Goal: Task Accomplishment & Management: Manage account settings

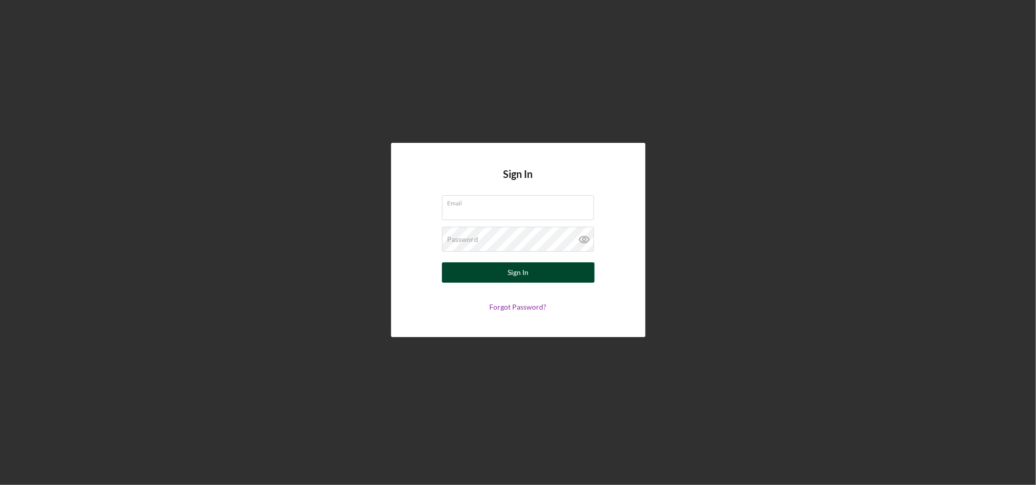
type input "[EMAIL_ADDRESS][DOMAIN_NAME]"
click at [539, 275] on button "Sign In" at bounding box center [518, 272] width 153 height 20
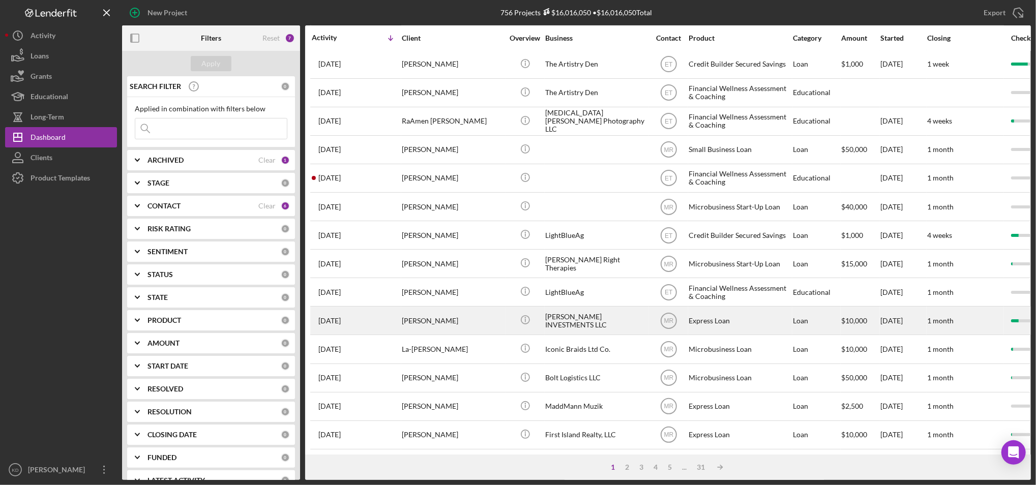
scroll to position [328, 0]
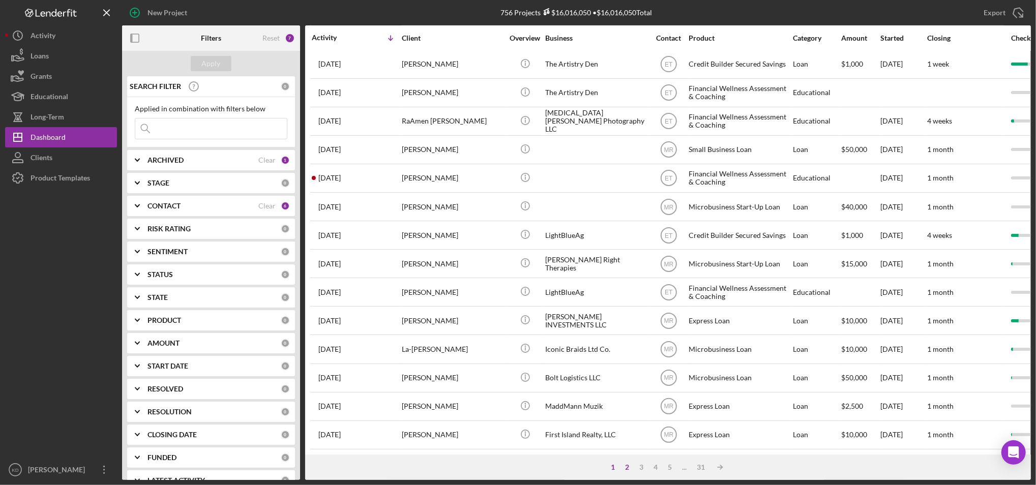
click at [627, 468] on div "2" at bounding box center [627, 467] width 14 height 8
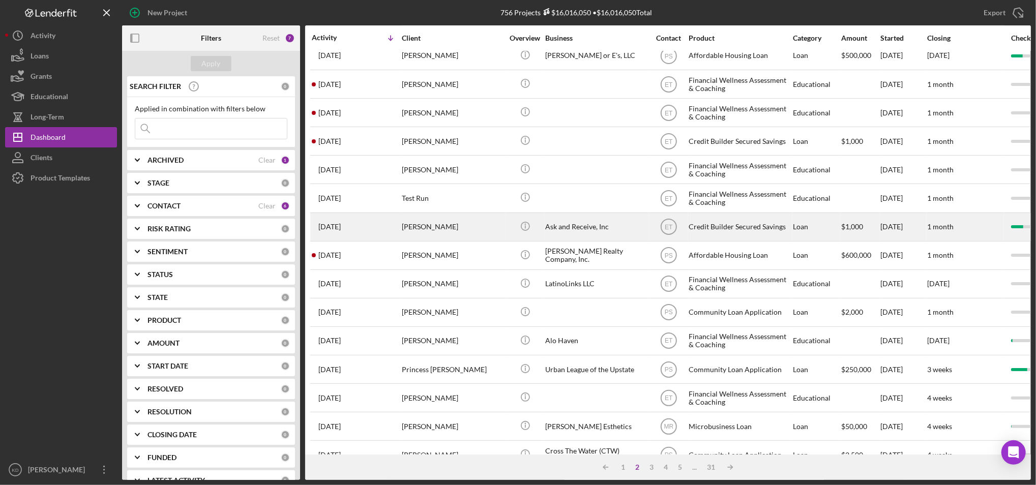
scroll to position [171, 0]
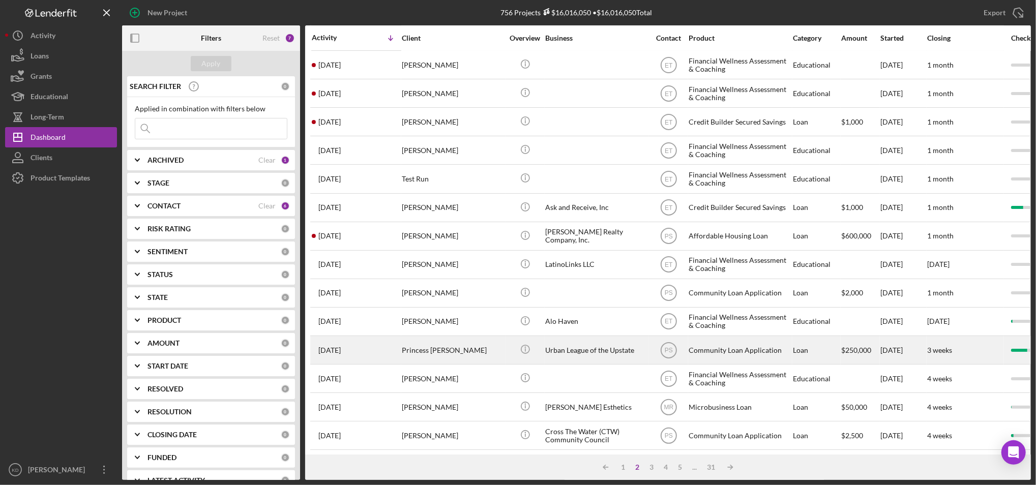
click at [582, 351] on div "Urban League of the Upstate" at bounding box center [596, 350] width 102 height 27
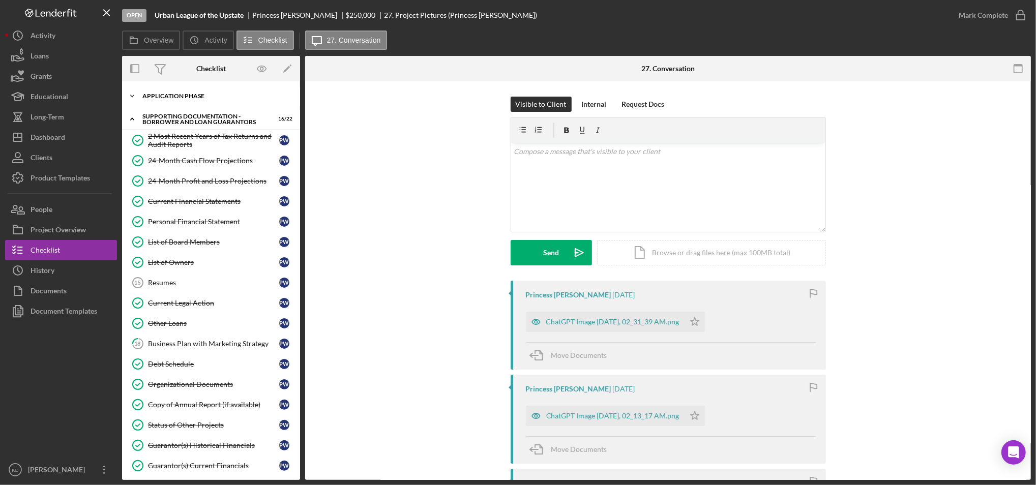
click at [196, 101] on div "Icon/Expander Application Phase 7 / 12" at bounding box center [211, 96] width 178 height 20
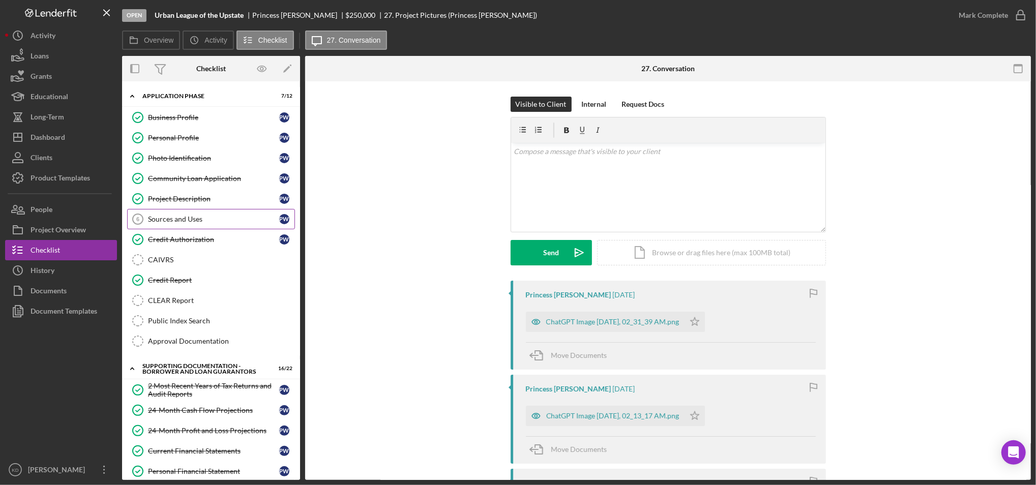
click at [192, 225] on link "Sources and Uses 6 Sources and Uses P W" at bounding box center [211, 219] width 168 height 20
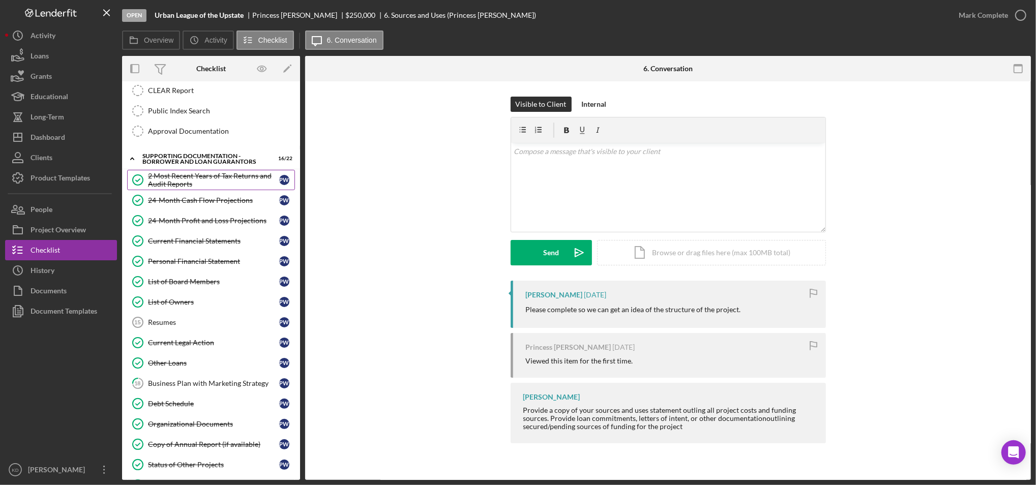
scroll to position [211, 0]
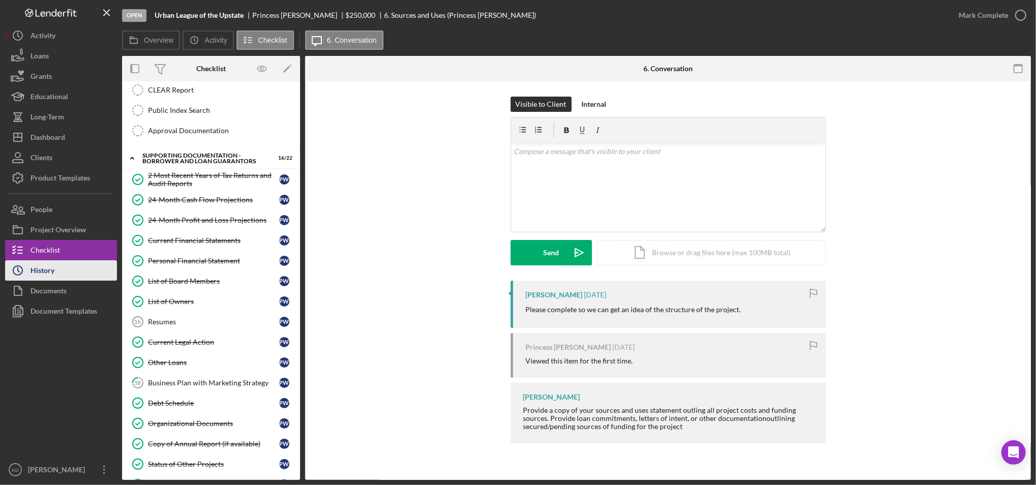
click at [34, 267] on div "History" at bounding box center [43, 271] width 24 height 23
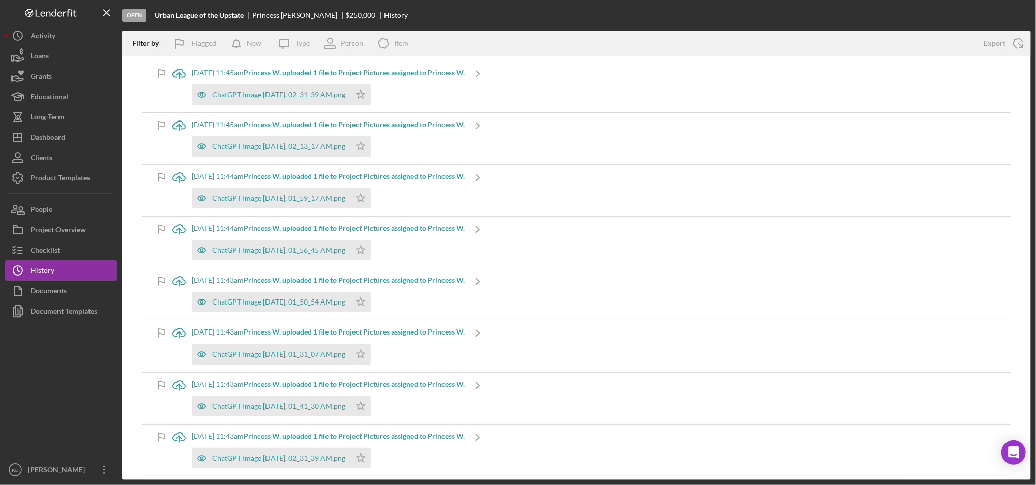
click at [304, 83] on div "ChatGPT Image [DATE], 02_31_39 AM.png Icon/Star" at bounding box center [328, 91] width 273 height 25
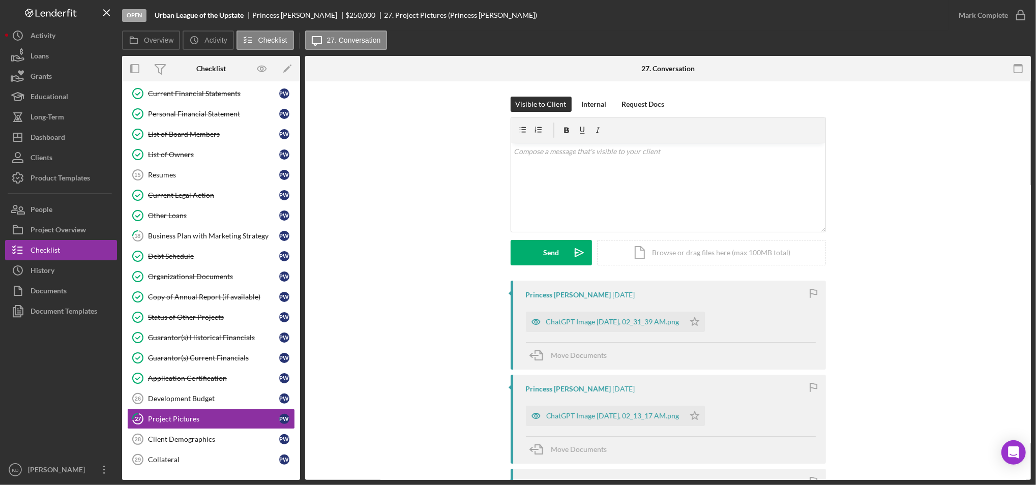
scroll to position [132, 0]
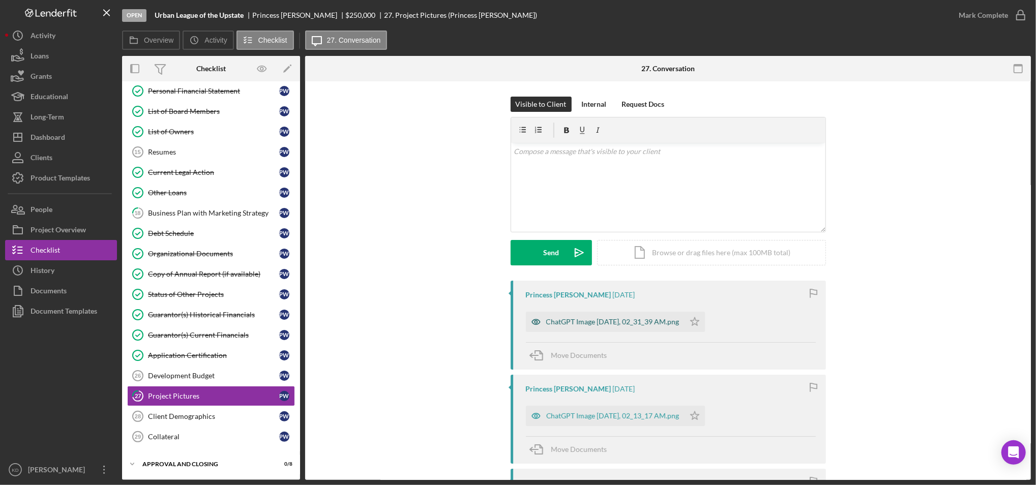
click at [567, 330] on div "ChatGPT Image [DATE], 02_31_39 AM.png" at bounding box center [605, 322] width 159 height 20
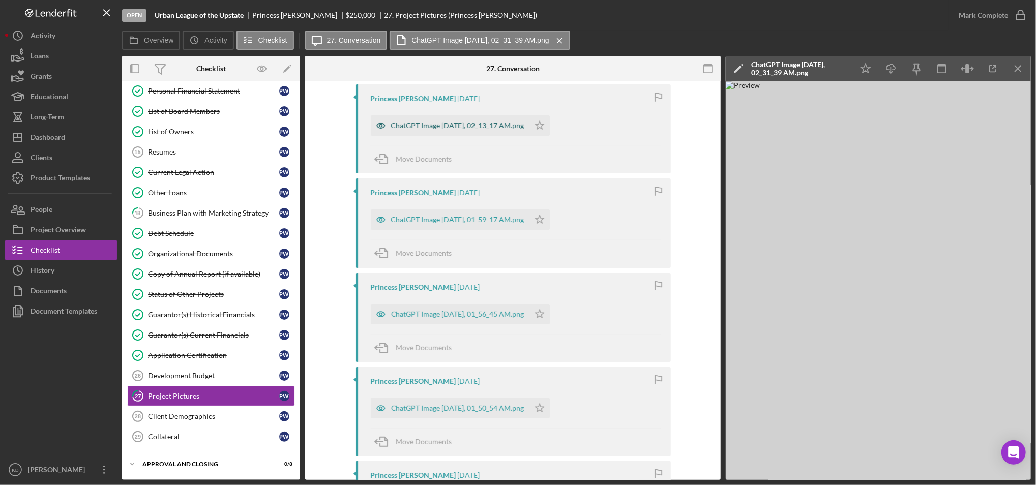
scroll to position [292, 0]
click at [487, 410] on div "ChatGPT Image [DATE], 01_50_54 AM.png" at bounding box center [457, 407] width 133 height 8
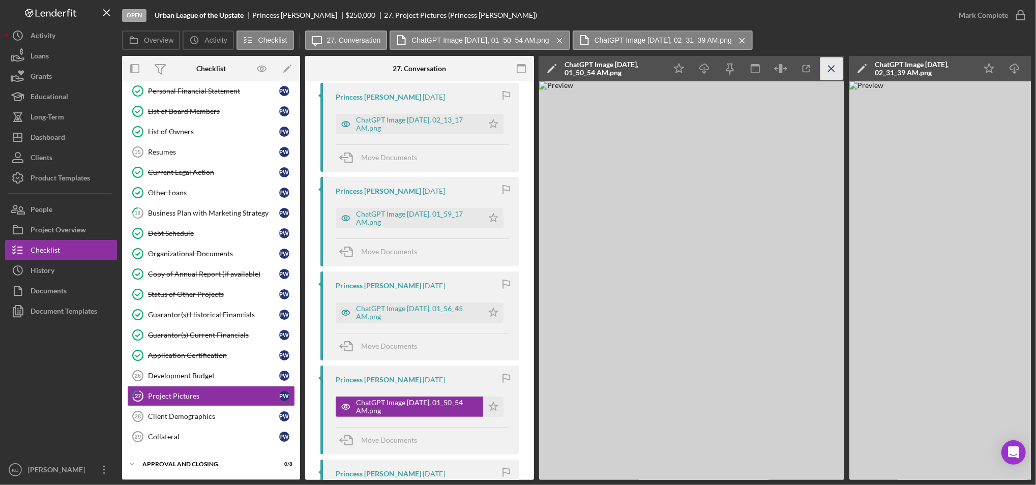
click at [828, 68] on icon "Icon/Menu Close" at bounding box center [831, 68] width 23 height 23
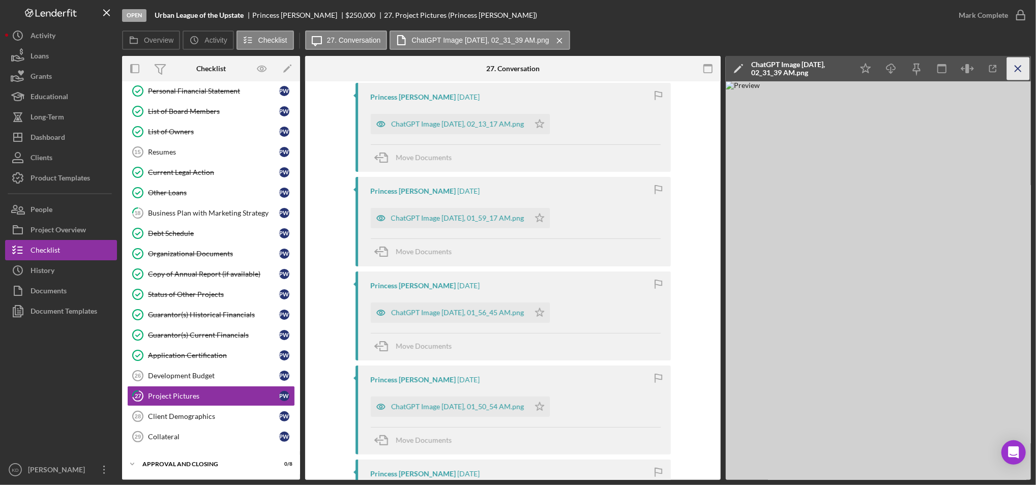
click at [1019, 69] on line "button" at bounding box center [1018, 69] width 6 height 6
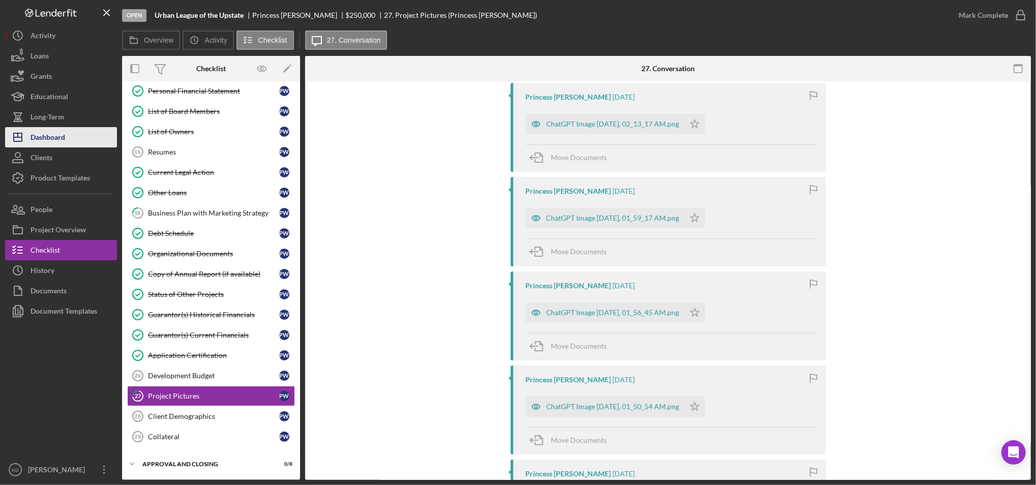
click at [56, 136] on div "Dashboard" at bounding box center [48, 138] width 35 height 23
